Goal: Information Seeking & Learning: Find specific page/section

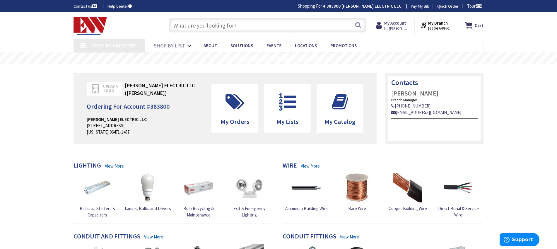
type input "[GEOGRAPHIC_DATA], [GEOGRAPHIC_DATA]"
click at [312, 25] on input "text" at bounding box center [268, 25] width 198 height 15
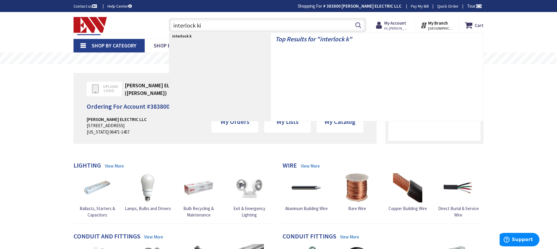
type input "interlock kit"
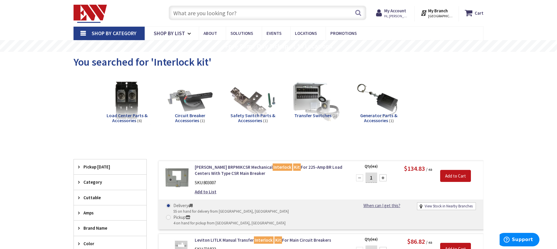
scroll to position [40, 0]
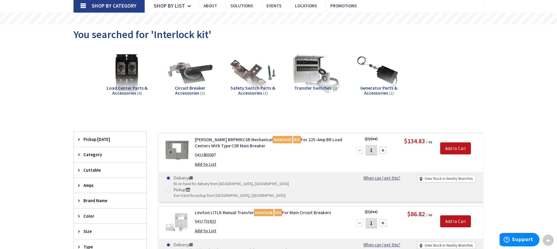
click at [432, 181] on link "View Stock in Nearby Branches" at bounding box center [449, 179] width 48 height 6
select select "data-availability"
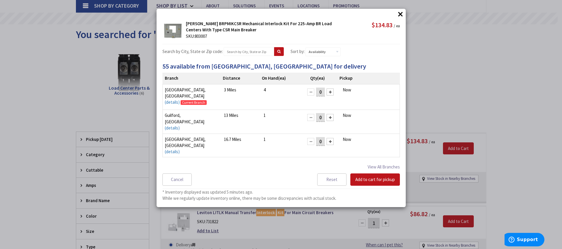
click at [451, 116] on div "× × Eaton BRPMIKCSR Mechanical Interlock Kit For 225-Amp BR Load Centers With T…" at bounding box center [281, 124] width 562 height 249
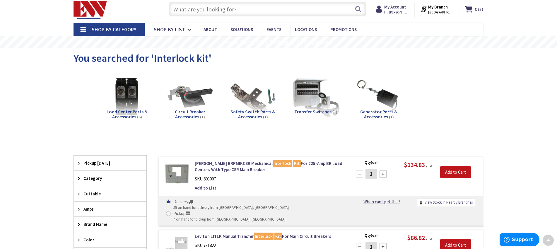
scroll to position [0, 0]
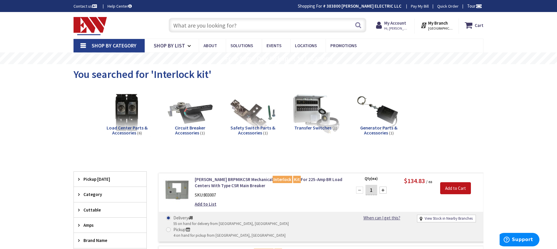
click at [280, 26] on input "text" at bounding box center [268, 25] width 198 height 15
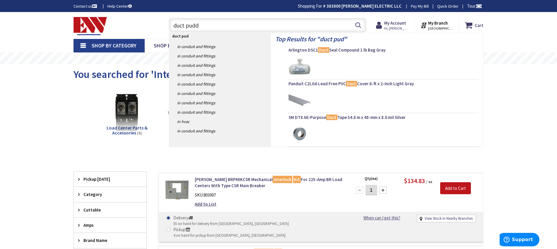
type input "duct puddy"
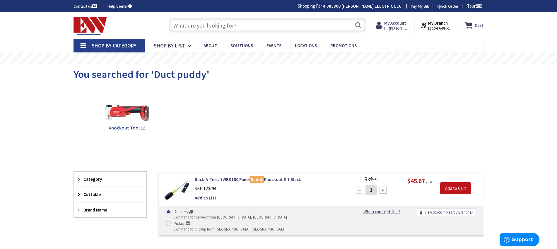
click at [272, 29] on input "text" at bounding box center [268, 25] width 198 height 15
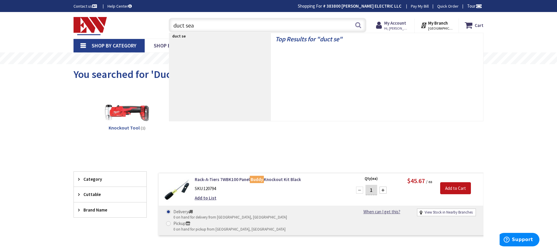
type input "duct seal"
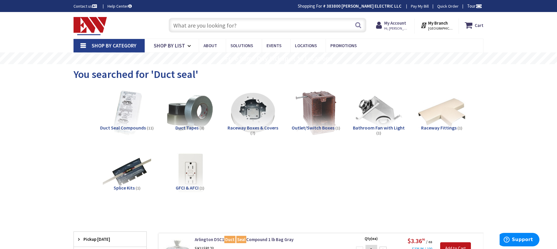
click at [282, 25] on input "text" at bounding box center [268, 25] width 198 height 15
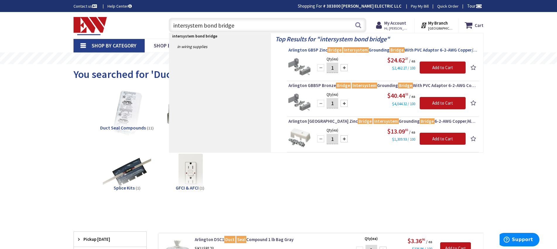
type input "intersystem bond bridge"
click at [361, 50] on mark "Intersystem" at bounding box center [355, 49] width 25 height 7
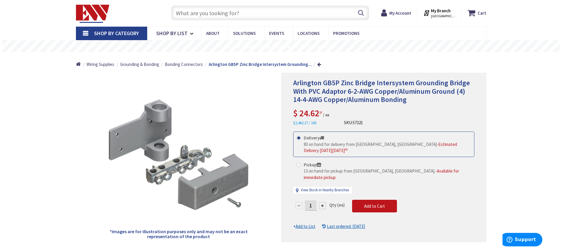
scroll to position [13, 0]
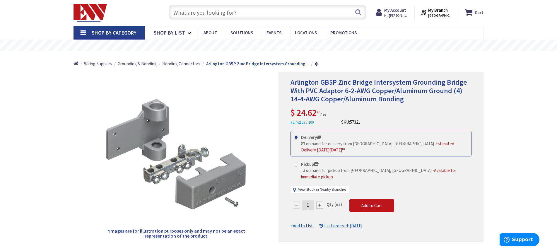
click at [340, 187] on link "View Stock in Nearby Branches" at bounding box center [322, 190] width 48 height 6
select select "data-availability"
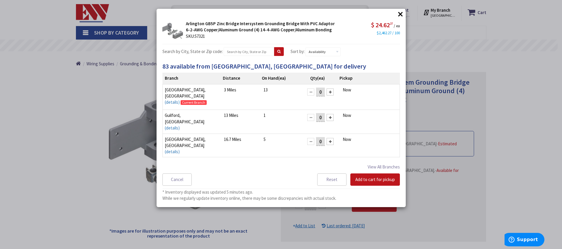
click at [400, 14] on button "×" at bounding box center [400, 14] width 9 height 9
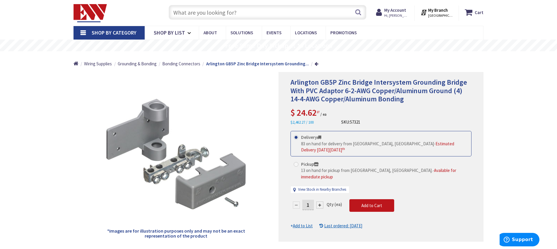
click at [434, 12] on strong "My Branch" at bounding box center [438, 10] width 20 height 6
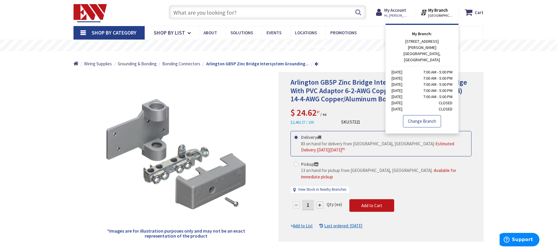
click at [421, 115] on link "Change Branch" at bounding box center [422, 121] width 38 height 12
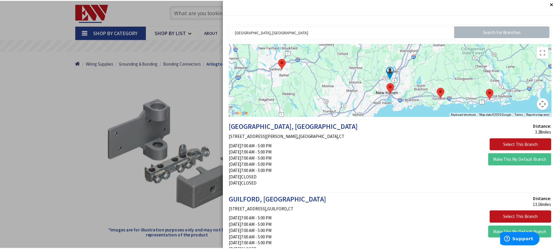
scroll to position [0, 0]
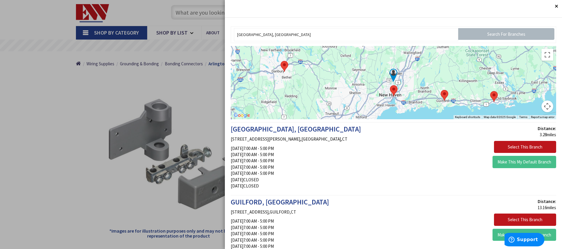
click at [192, 11] on div at bounding box center [281, 124] width 562 height 249
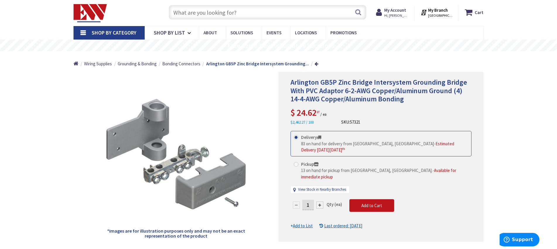
click at [192, 14] on input "text" at bounding box center [268, 12] width 198 height 15
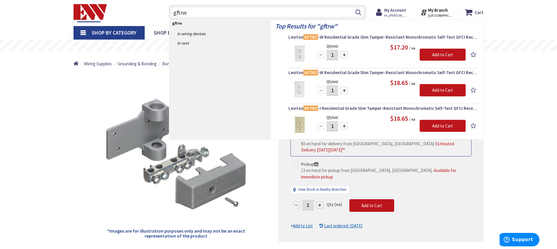
type input "gftrw"
